Goal: Information Seeking & Learning: Learn about a topic

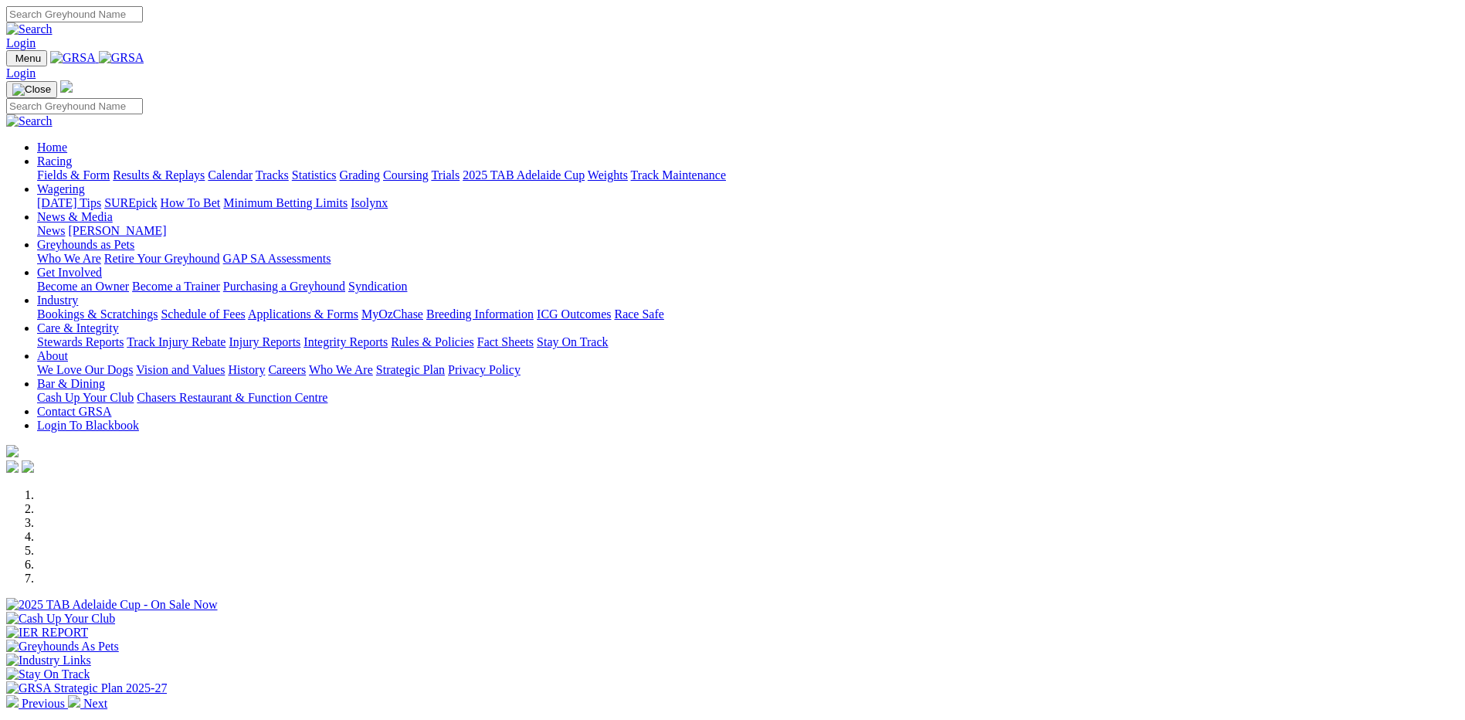
scroll to position [386, 0]
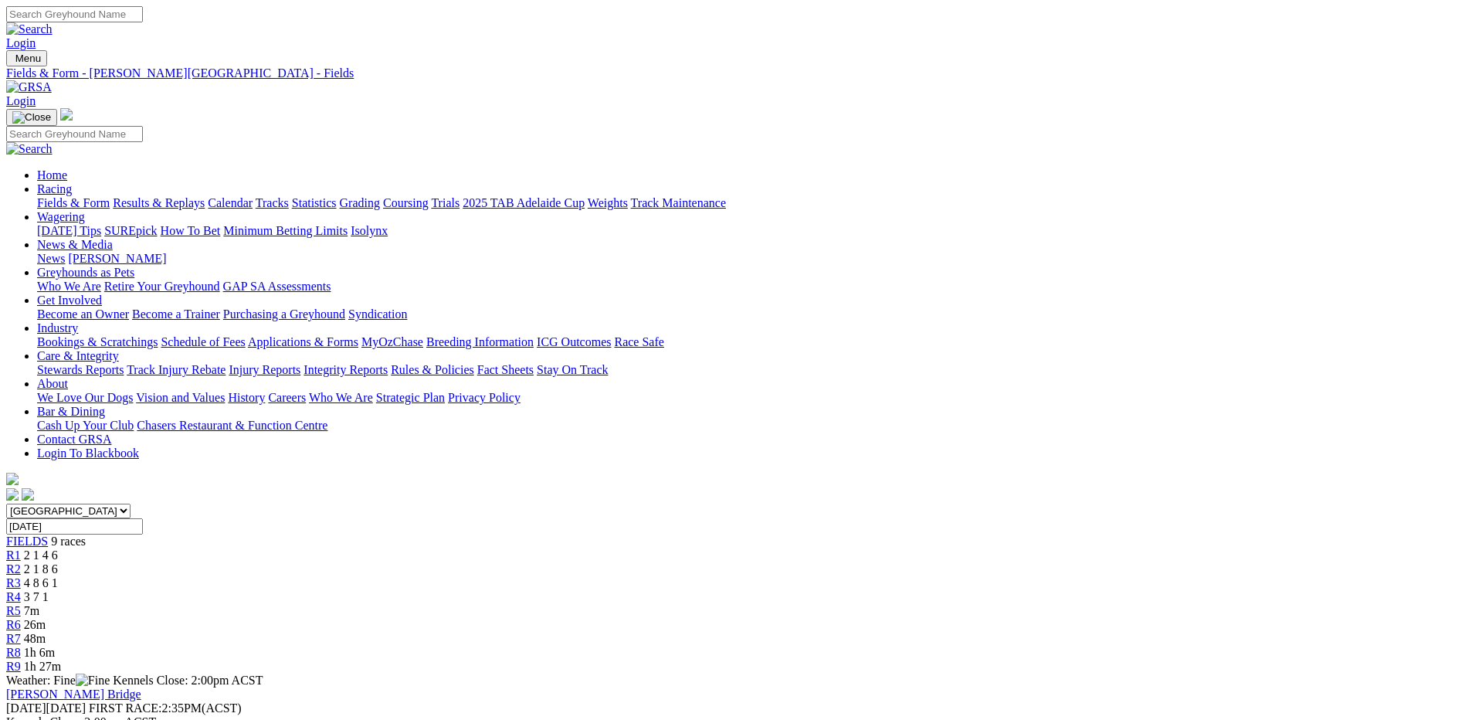
click at [686, 590] on div "R4 3 7 1" at bounding box center [732, 597] width 1452 height 14
click at [21, 576] on link "R3" at bounding box center [13, 582] width 15 height 13
click at [49, 590] on span "3 7 1" at bounding box center [36, 596] width 25 height 13
click at [21, 604] on span "R5" at bounding box center [13, 610] width 15 height 13
click at [715, 590] on div "R4 3 7 1" at bounding box center [732, 597] width 1452 height 14
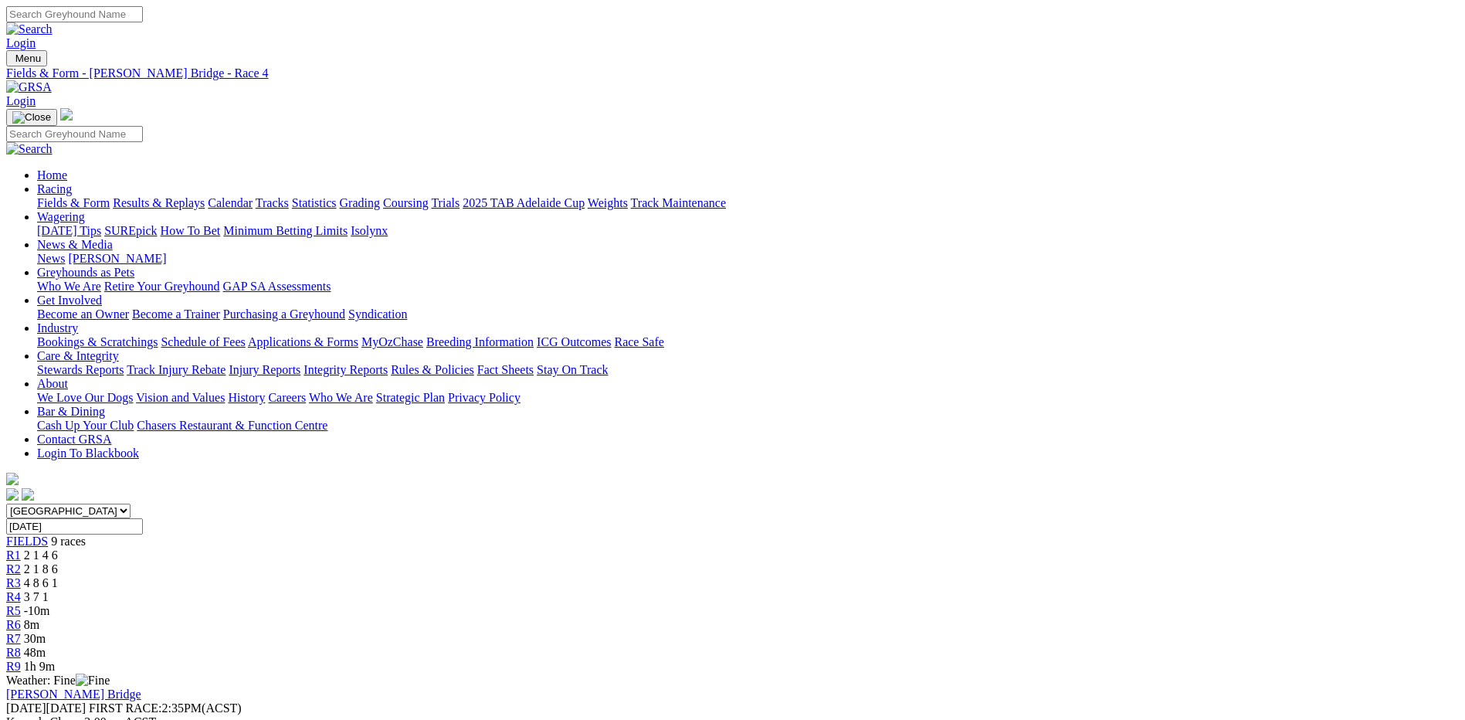
click at [875, 618] on div "R6 8m" at bounding box center [732, 625] width 1452 height 14
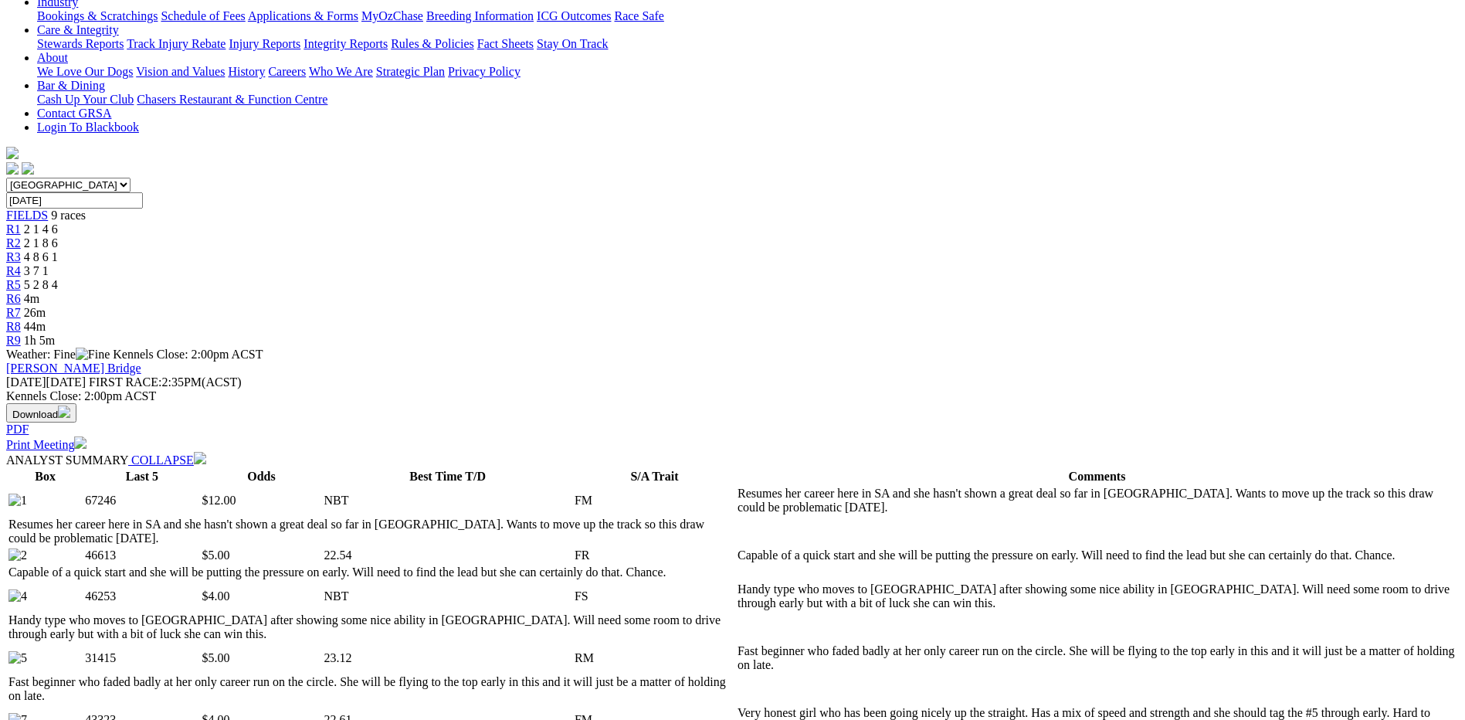
scroll to position [309, 0]
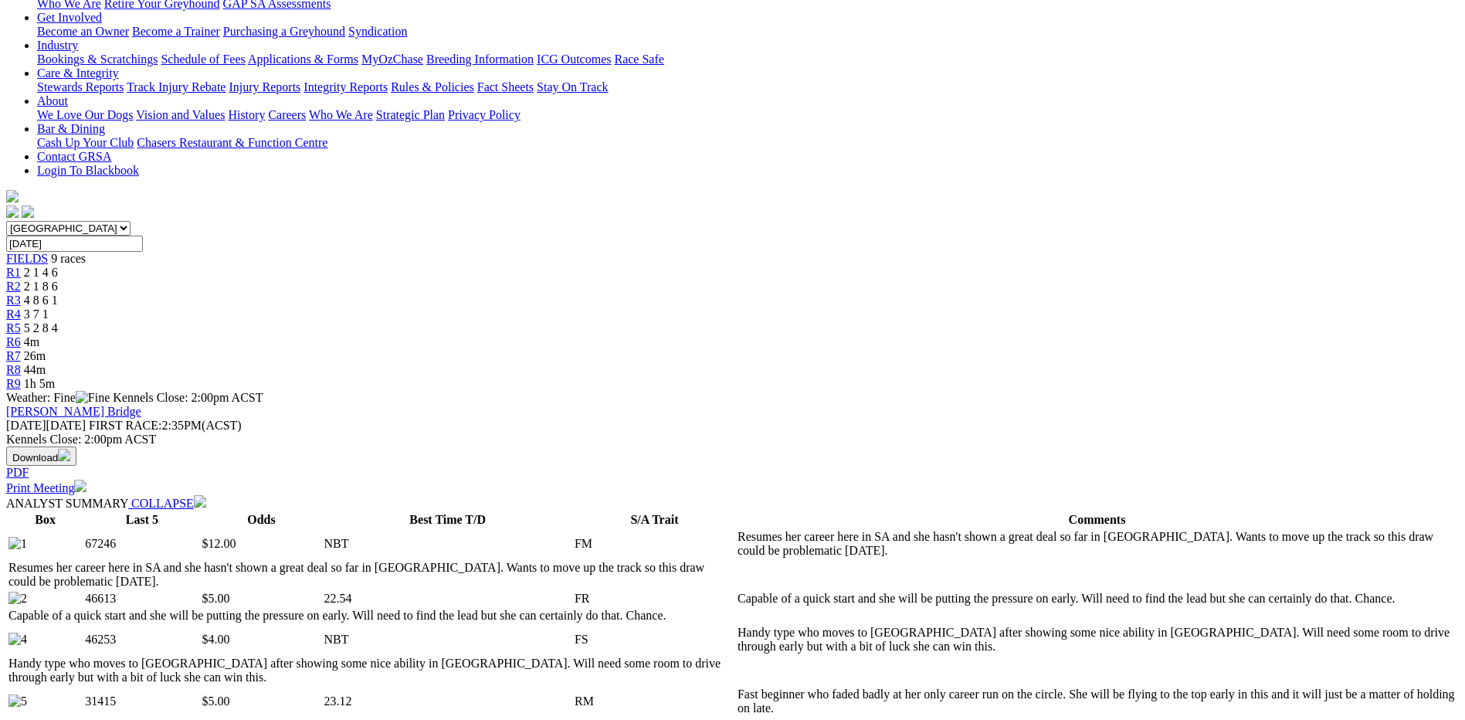
scroll to position [0, 0]
